Goal: Find specific page/section

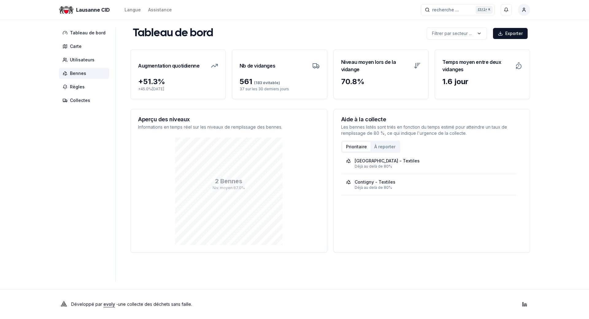
click at [83, 75] on span "Bennes" at bounding box center [78, 73] width 16 height 6
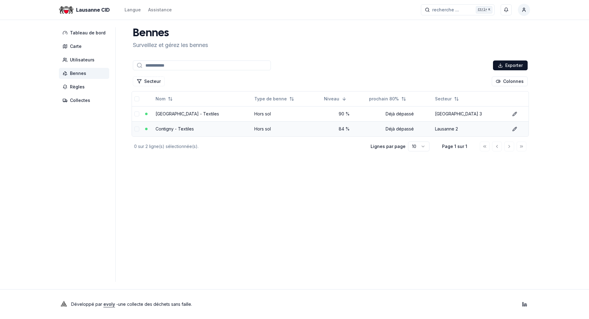
click at [207, 130] on td "Contigny - Textiles" at bounding box center [202, 128] width 98 height 15
click at [178, 129] on link "Contigny - Textiles" at bounding box center [174, 128] width 38 height 5
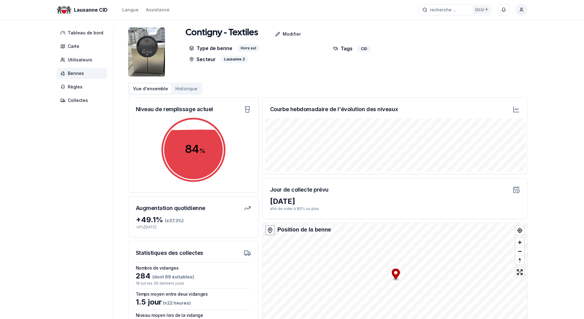
click at [76, 72] on span "Bennes" at bounding box center [76, 73] width 16 height 6
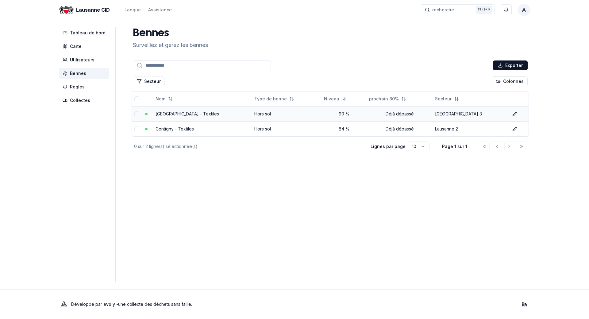
click at [188, 113] on link "[GEOGRAPHIC_DATA] - Textiles" at bounding box center [186, 113] width 63 height 5
